Goal: Task Accomplishment & Management: Use online tool/utility

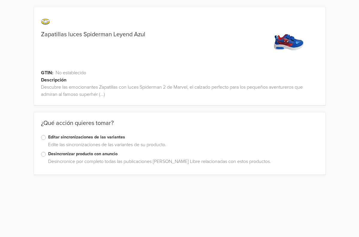
click at [48, 138] on label "Editar sincronizaciones de las variantes" at bounding box center [183, 137] width 270 height 7
click at [0, 0] on input "Editar sincronizaciones de las variantes" at bounding box center [0, 0] width 0 height 0
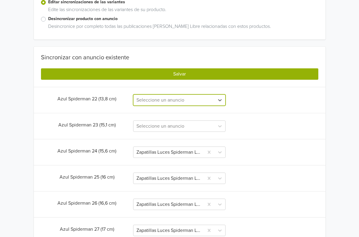
scroll to position [135, 0]
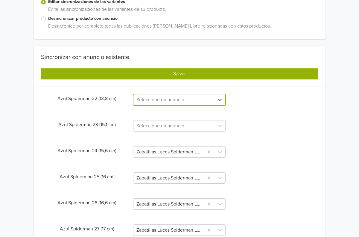
drag, startPoint x: 209, startPoint y: 150, endPoint x: 210, endPoint y: 170, distance: 20.3
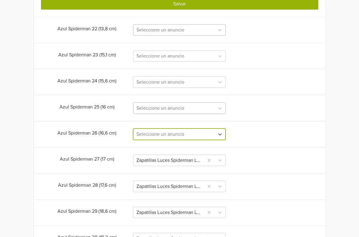
scroll to position [209, 0]
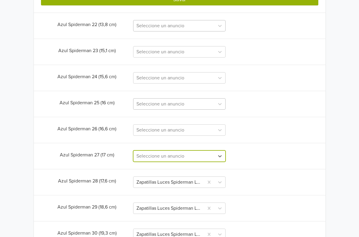
drag, startPoint x: 208, startPoint y: 156, endPoint x: 210, endPoint y: 173, distance: 17.1
drag, startPoint x: 209, startPoint y: 183, endPoint x: 208, endPoint y: 198, distance: 15.3
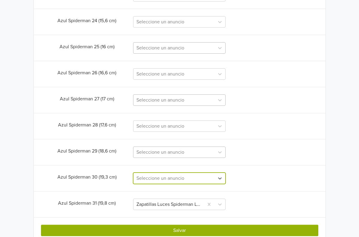
scroll to position [264, 0]
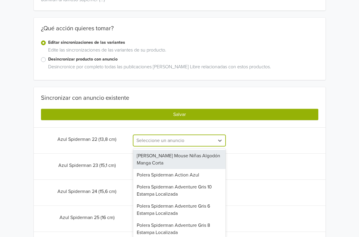
click at [165, 145] on div "Seleccione un anuncio" at bounding box center [179, 140] width 92 height 11
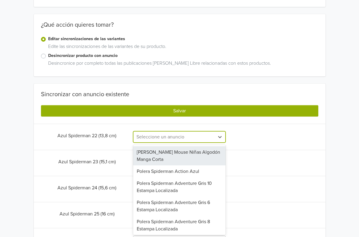
scroll to position [98, 0]
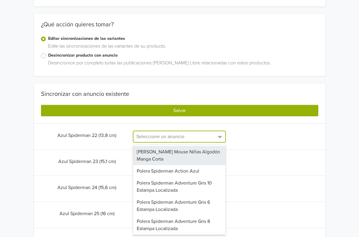
paste input "Zapatillas luces Spiderman Leyend Azul"
type input "Zapatillas luces Spiderman Leyend Azul"
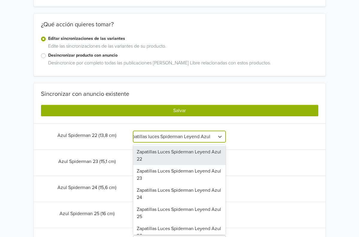
click at [168, 155] on div "Zapatillas Luces Spiderman Leyend Azul 22" at bounding box center [179, 155] width 92 height 19
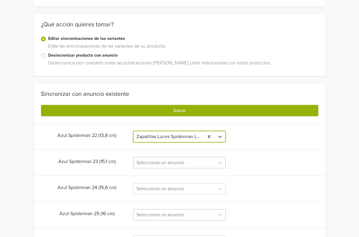
click at [173, 162] on div "Seleccione un anuncio" at bounding box center [179, 162] width 92 height 11
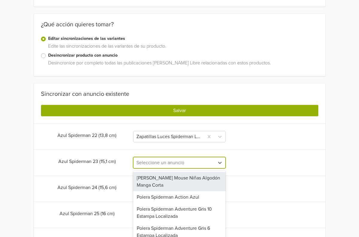
scroll to position [124, 0]
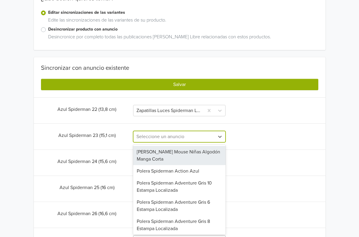
paste input "Zapatillas luces Spiderman Leyend Azul"
type input "Zapatillas luces Spiderman Leyend Azul"
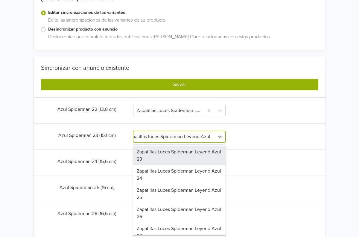
click at [172, 157] on div "Zapatillas Luces Spiderman Leyend Azul 23" at bounding box center [179, 155] width 92 height 19
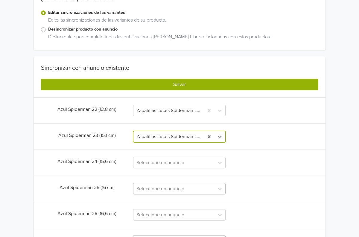
scroll to position [0, 0]
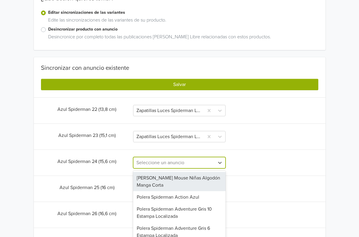
click at [173, 162] on div "Polera Minnie Mouse Niñas Algodón Manga Corta, 1 of 65. 65 results available. U…" at bounding box center [179, 162] width 92 height 11
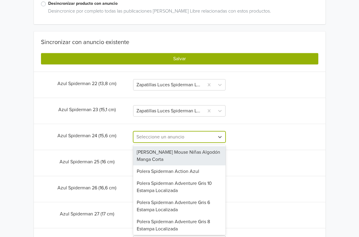
scroll to position [150, 0]
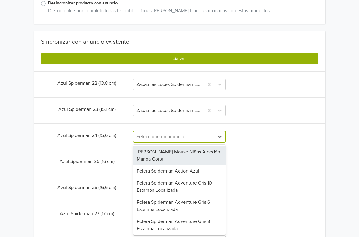
paste input "Zapatillas luces Spiderman Leyend Azul"
type input "Zapatillas luces Spiderman Leyend Azul"
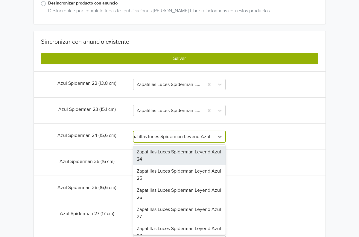
click at [173, 158] on div "Zapatillas Luces Spiderman Leyend Azul 24" at bounding box center [179, 155] width 92 height 19
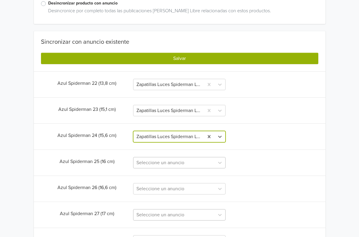
click at [172, 162] on div "Seleccione un anuncio" at bounding box center [179, 162] width 92 height 11
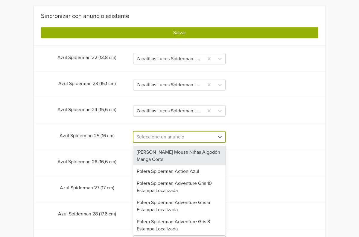
scroll to position [176, 0]
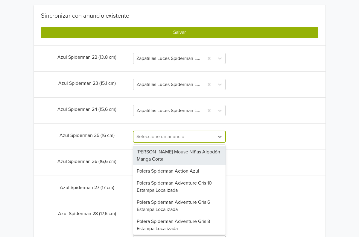
paste input "Zapatillas luces Spiderman Leyend Azul"
type input "Zapatillas luces Spiderman Leyend Azul"
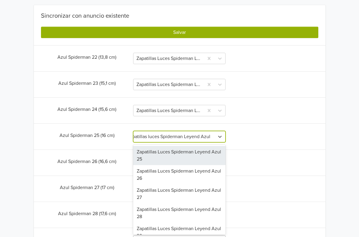
click at [172, 161] on div "Zapatillas Luces Spiderman Leyend Azul 25" at bounding box center [179, 155] width 92 height 19
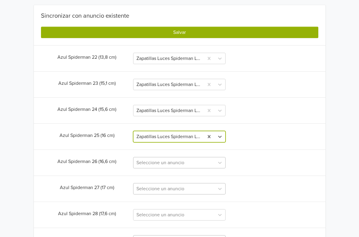
scroll to position [0, 0]
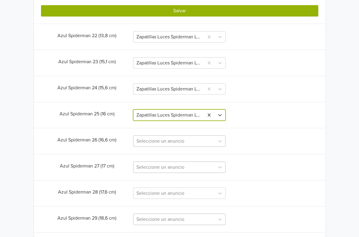
click at [171, 147] on div "Seleccione un anuncio" at bounding box center [179, 140] width 92 height 11
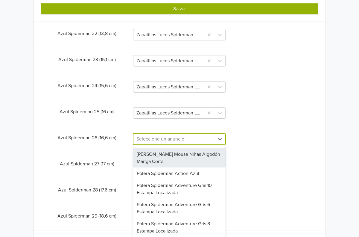
scroll to position [202, 0]
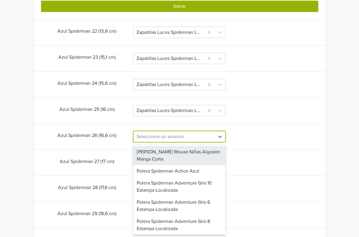
paste input "Zapatillas luces Spiderman Leyend Azul"
type input "Zapatillas luces Spiderman Leyend Azul"
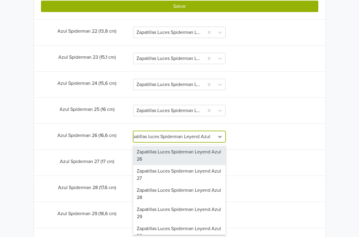
click at [171, 160] on div "Zapatillas Luces Spiderman Leyend Azul 26" at bounding box center [179, 155] width 92 height 19
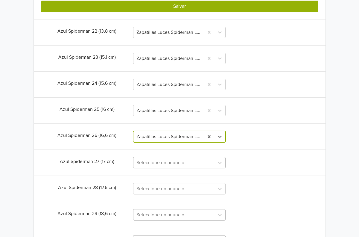
click at [170, 165] on div "Seleccione un anuncio" at bounding box center [179, 162] width 92 height 11
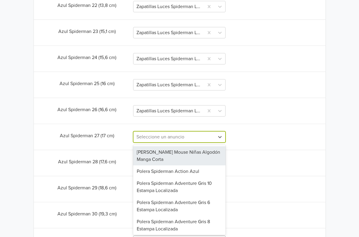
scroll to position [229, 0]
paste input "Zapatillas luces Spiderman Leyend Azul"
type input "Zapatillas luces Spiderman Leyend Azul"
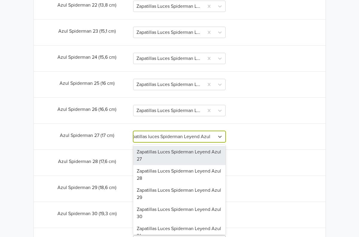
click at [168, 160] on div "Zapatillas Luces Spiderman Leyend Azul 27" at bounding box center [179, 155] width 92 height 19
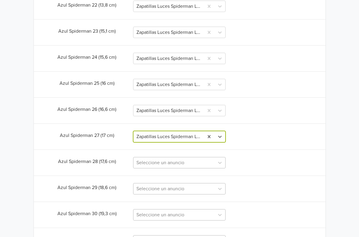
scroll to position [0, 0]
click at [168, 162] on div "Seleccione un anuncio" at bounding box center [179, 162] width 92 height 11
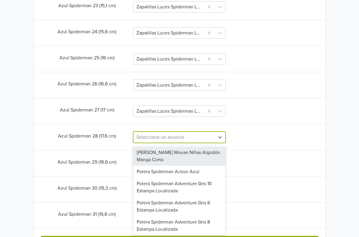
scroll to position [255, 0]
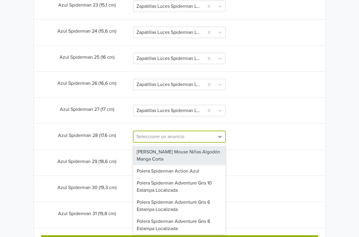
paste input "Zapatillas luces Spiderman Leyend Azul"
type input "Zapatillas luces Spiderman Leyend Azul"
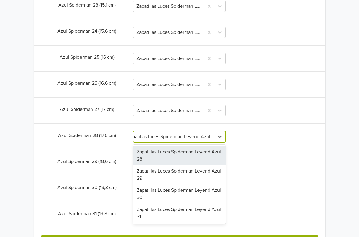
click at [168, 159] on div "Zapatillas Luces Spiderman Leyend Azul 28" at bounding box center [179, 155] width 92 height 19
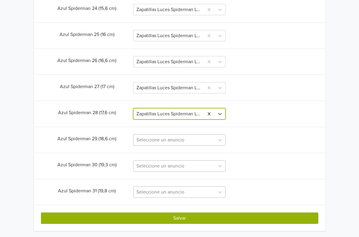
click at [168, 145] on div "Seleccione un anuncio" at bounding box center [179, 139] width 92 height 11
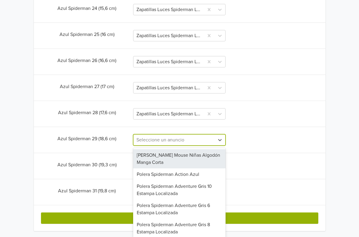
scroll to position [278, 0]
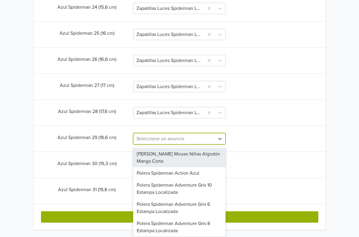
paste input "Zapatillas luces Spiderman Leyend Azul"
type input "Zapatillas luces Spiderman Leyend Azul"
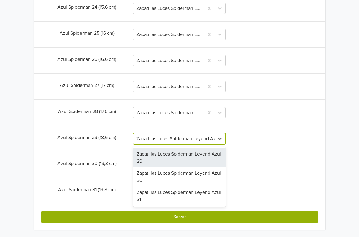
scroll to position [0, 9]
click at [168, 160] on div "Zapatillas Luces Spiderman Leyend Azul 29" at bounding box center [179, 157] width 92 height 19
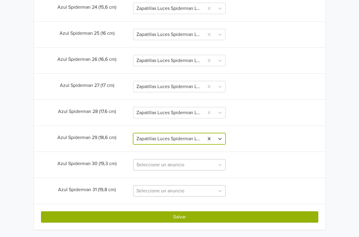
scroll to position [0, 0]
click at [168, 164] on div "Seleccione un anuncio" at bounding box center [173, 164] width 75 height 7
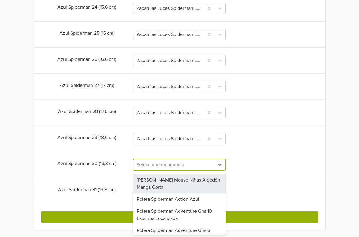
paste input "Zapatillas luces Spiderman Leyend Azul"
type input "Zapatillas luces Spiderman Leyend Azul"
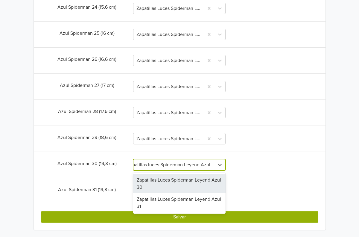
click at [167, 179] on div "Zapatillas Luces Spiderman Leyend Azul 30" at bounding box center [179, 183] width 92 height 19
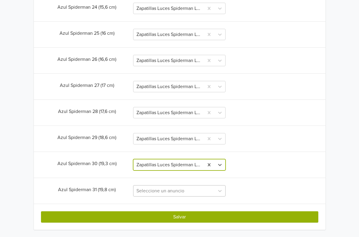
scroll to position [0, 0]
click at [168, 190] on div "Seleccione un anuncio" at bounding box center [179, 190] width 92 height 11
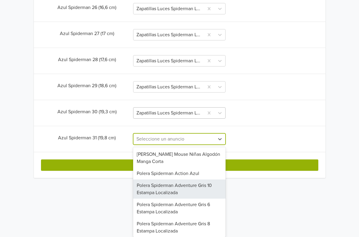
paste input "Zapatillas luces Spiderman Leyend Azul"
type input "Zapatillas luces Spiderman Leyend Azul"
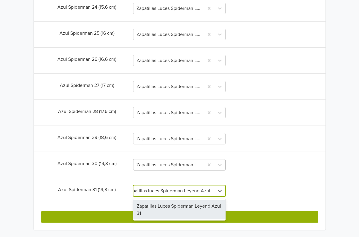
click at [172, 206] on div "Zapatillas Luces Spiderman Leyend Azul 31" at bounding box center [179, 209] width 92 height 19
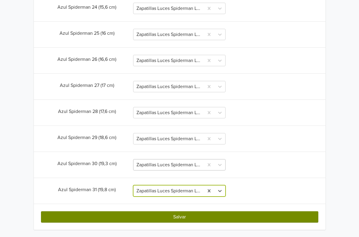
click at [187, 212] on button "Salvar" at bounding box center [179, 216] width 277 height 11
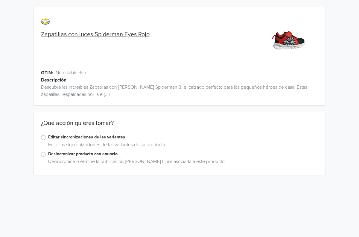
click at [48, 136] on label "Editar sincronizaciones de las variantes" at bounding box center [183, 137] width 270 height 7
click at [0, 0] on input "Editar sincronizaciones de las variantes" at bounding box center [0, 0] width 0 height 0
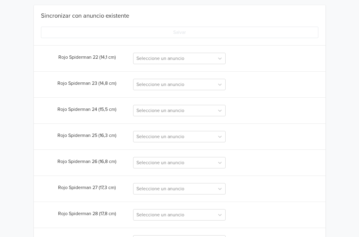
scroll to position [178, 0]
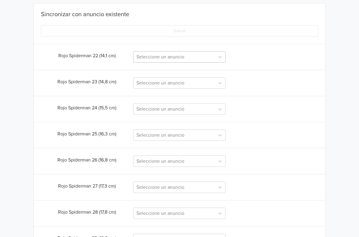
click at [181, 59] on div "Seleccione un anuncio" at bounding box center [173, 56] width 75 height 7
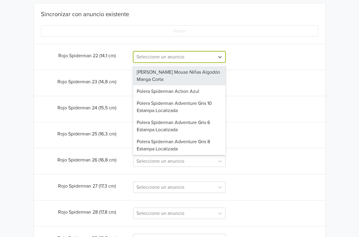
paste input "Zapatillas con luces Spiderman Eyes Rojo"
type input "Zapatillas con luces Spiderman Eyes Rojo"
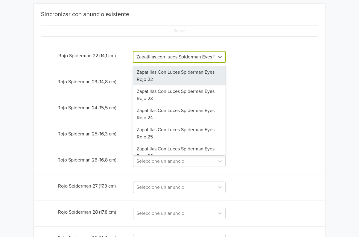
scroll to position [0, 13]
click at [177, 72] on div "Zapatillas Con Luces Spiderman Eyes Rojo 22" at bounding box center [179, 75] width 92 height 19
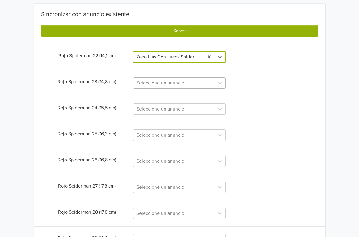
click at [176, 83] on div "Seleccione un anuncio" at bounding box center [173, 82] width 75 height 7
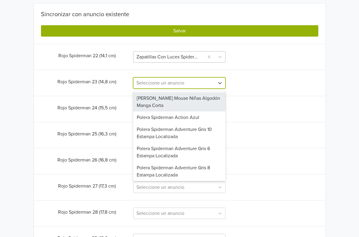
paste input "Zapatillas con luces Spiderman Eyes Rojo"
type input "Zapatillas con luces Spiderman Eyes Rojo"
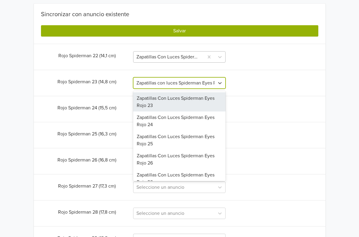
scroll to position [0, 13]
click at [183, 103] on div "Zapatillas Con Luces Spiderman Eyes Rojo 23" at bounding box center [179, 101] width 92 height 19
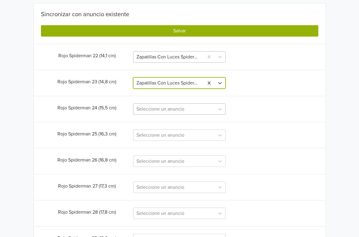
click at [177, 109] on div "Seleccione un anuncio" at bounding box center [173, 108] width 75 height 7
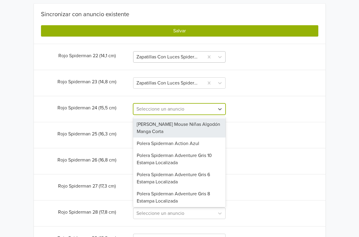
paste input "Zapatillas con luces Spiderman Eyes Rojo"
type input "Zapatillas con luces Spiderman Eyes Rojo"
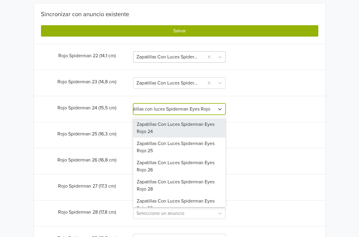
click at [179, 123] on div "Zapatillas Con Luces Spiderman Eyes Rojo 24" at bounding box center [179, 127] width 92 height 19
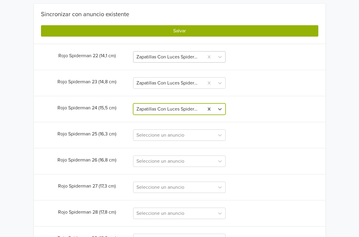
scroll to position [0, 0]
click at [170, 134] on div "Seleccione un anuncio" at bounding box center [173, 134] width 75 height 7
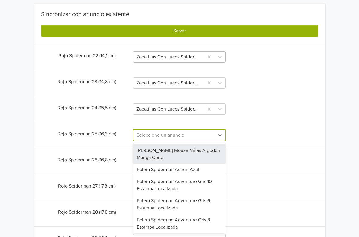
paste input "Zapatillas con luces Spiderman Eyes Rojo"
type input "Zapatillas con luces Spiderman Eyes Rojo"
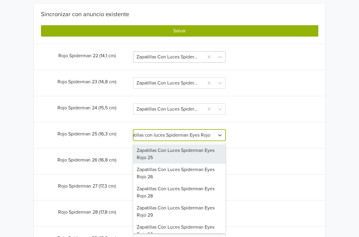
click at [173, 149] on div "Zapatillas Con Luces Spiderman Eyes Rojo 25" at bounding box center [179, 153] width 92 height 19
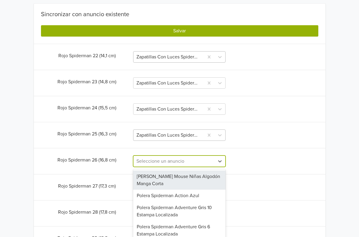
click at [164, 161] on div "[PERSON_NAME] Mouse Niñas Algodón Manga Corta, 1 of 62. 62 results available. U…" at bounding box center [179, 160] width 92 height 11
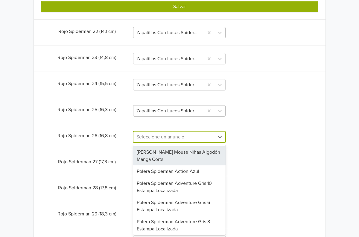
scroll to position [202, 0]
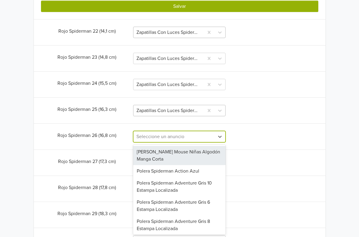
paste input "Zapatillas con luces Spiderman Eyes Rojo"
type input "Zapatillas con luces Spiderman Eyes Rojo"
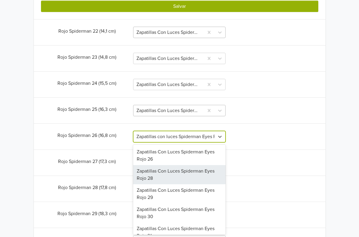
scroll to position [0, 13]
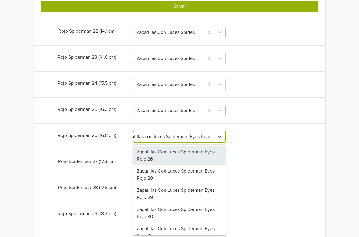
click at [172, 160] on div "Zapatillas Con Luces Spiderman Eyes Rojo 26" at bounding box center [179, 155] width 92 height 19
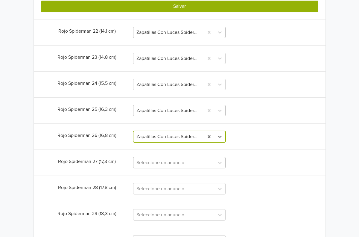
click at [170, 162] on div "Seleccione un anuncio" at bounding box center [179, 162] width 92 height 11
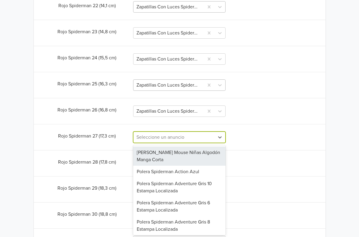
scroll to position [229, 0]
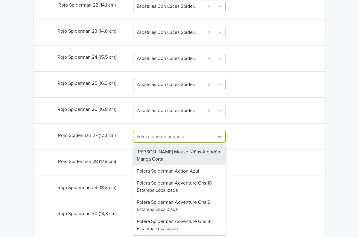
paste input "Zapatillas con luces Spiderman Eyes Rojo"
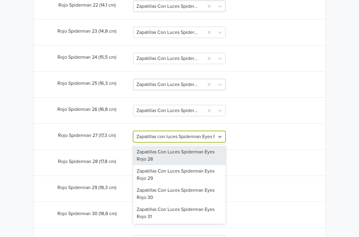
scroll to position [0, 13]
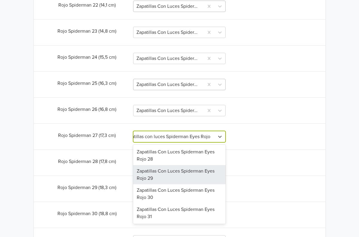
type input "Zapatillas con luces Spiderman Eyes Rojo"
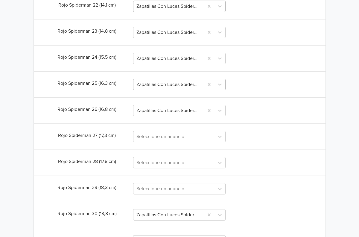
click at [243, 170] on div "Sincronizar con anuncio existente Salvar Rojo Spiderman 22 (14,1 cm) Zapatillas…" at bounding box center [180, 116] width 292 height 312
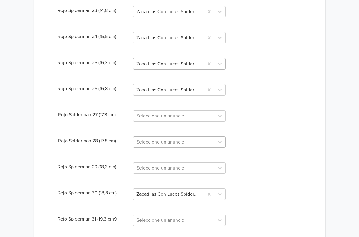
click at [179, 147] on div "Seleccione un anuncio" at bounding box center [179, 141] width 92 height 11
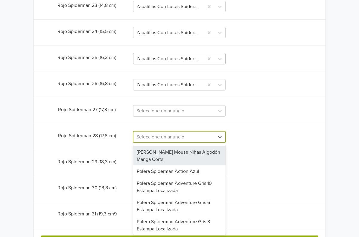
scroll to position [255, 0]
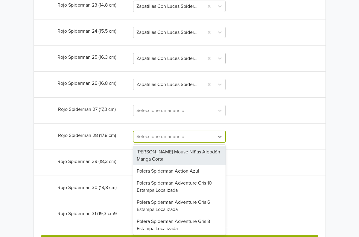
paste input "Zapatillas con luces Spiderman Eyes Rojo"
type input "Zapatillas con luces Spiderman Eyes Rojo"
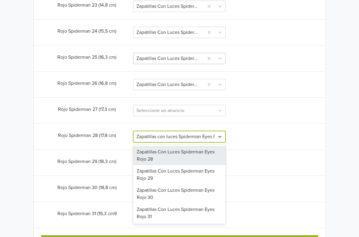
scroll to position [0, 13]
click at [175, 158] on div "Zapatillas Con Luces Spiderman Eyes Rojo 28" at bounding box center [179, 155] width 92 height 19
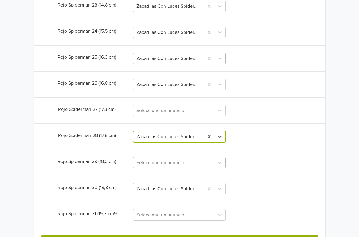
scroll to position [0, 0]
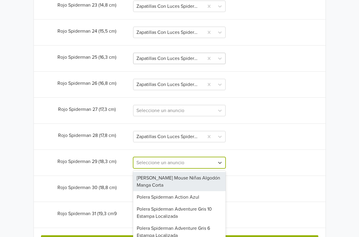
click at [175, 164] on div "[PERSON_NAME] Mouse Niñas Algodón Manga Corta, 1 of 60. 60 results available. U…" at bounding box center [179, 162] width 92 height 11
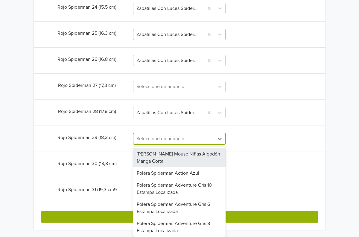
paste input "Zapatillas con luces Spiderman Eyes Rojo"
type input "Zapatillas con luces Spiderman Eyes Rojo"
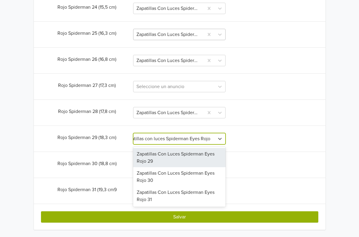
click at [174, 160] on div "Zapatillas Con Luces Spiderman Eyes Rojo 29" at bounding box center [179, 157] width 92 height 19
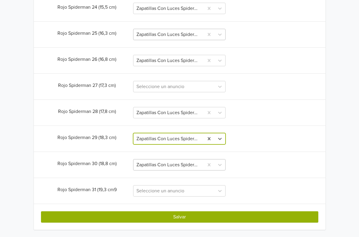
click at [171, 163] on div "Zapatillas Con Luces Spiderman Eyes Rojo 27" at bounding box center [168, 164] width 64 height 7
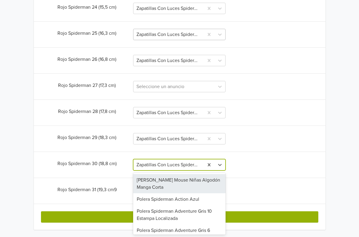
paste input "Zapatillas con luces Spiderman Eyes Rojo"
type input "Zapatillas con luces Spiderman Eyes Rojo"
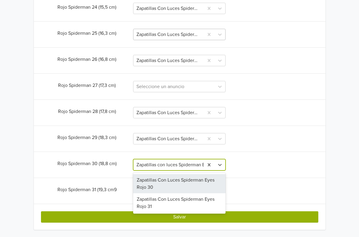
scroll to position [0, 24]
click at [176, 178] on div "Zapatillas Con Luces Spiderman Eyes Rojo 30" at bounding box center [179, 183] width 92 height 19
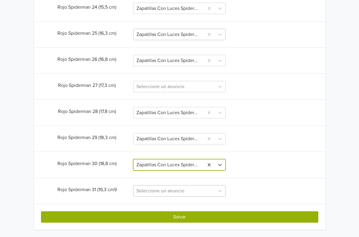
click at [173, 191] on div "Seleccione un anuncio" at bounding box center [179, 190] width 92 height 11
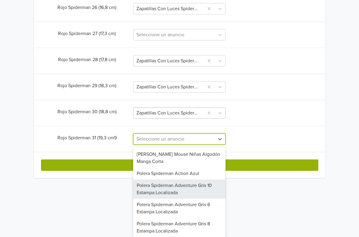
paste input "Zapatillas con luces Spiderman Eyes Rojo"
type input "Zapatillas con luces Spiderman Eyes Rojo"
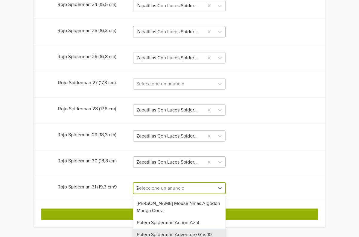
scroll to position [0, 13]
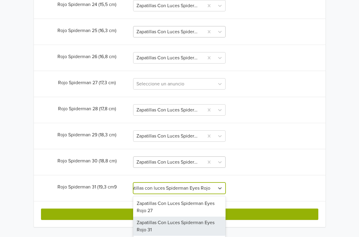
click at [170, 224] on div "Zapatillas Con Luces Spiderman Eyes Rojo 31" at bounding box center [179, 225] width 92 height 19
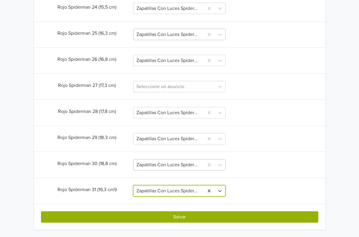
scroll to position [0, 0]
click at [168, 88] on div "Seleccione un anuncio" at bounding box center [173, 86] width 75 height 7
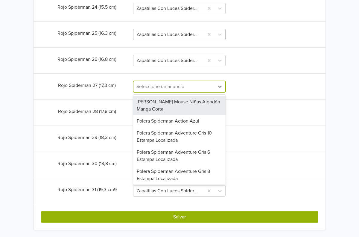
paste input "Zapatillas con luces Spiderman Eyes Rojo"
type input "Zapatillas con luces Spiderman Eyes Rojo"
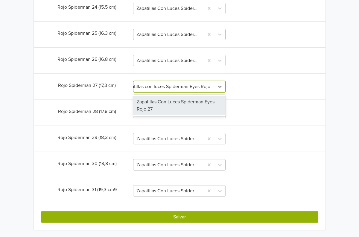
click at [172, 103] on div "Zapatillas Con Luces Spiderman Eyes Rojo 27" at bounding box center [179, 105] width 92 height 19
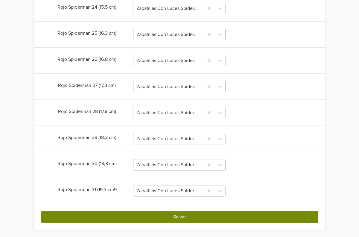
click at [179, 215] on button "Salvar" at bounding box center [179, 216] width 277 height 11
